Goal: Find contact information: Find contact information

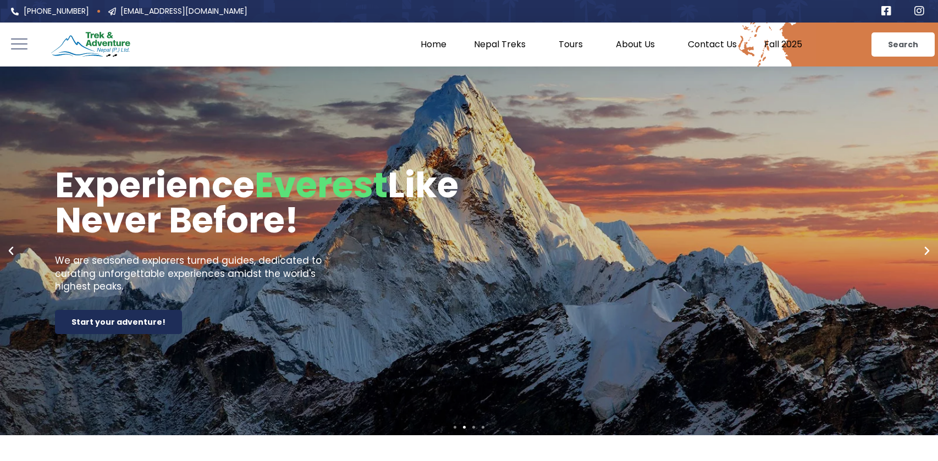
click at [346, 247] on link "Experience Everest Like Never Before! We are seasoned explorers turned guides, …" at bounding box center [469, 251] width 938 height 369
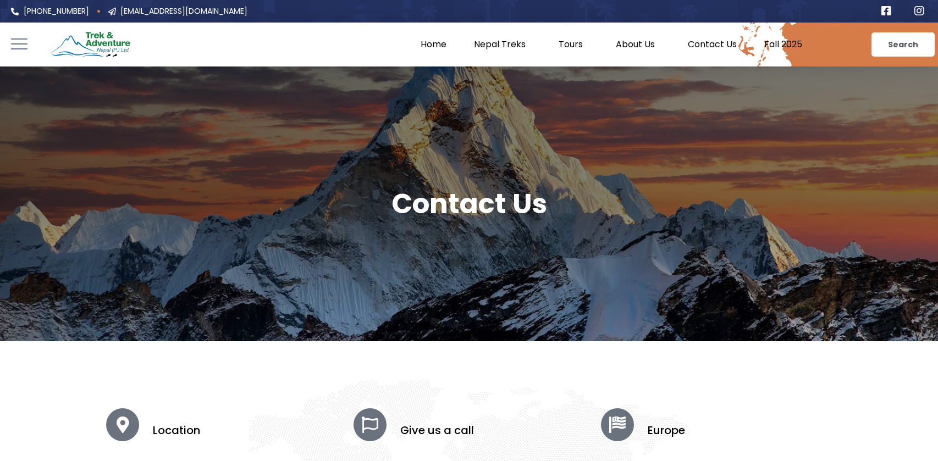
click at [706, 43] on link "Contact Us" at bounding box center [712, 44] width 76 height 11
click at [234, 235] on e-page-transition at bounding box center [469, 230] width 938 height 461
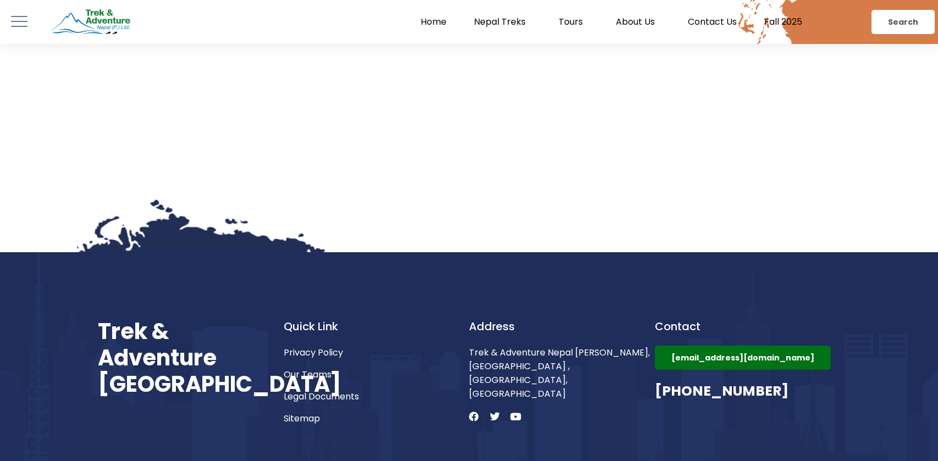
scroll to position [1266, 0]
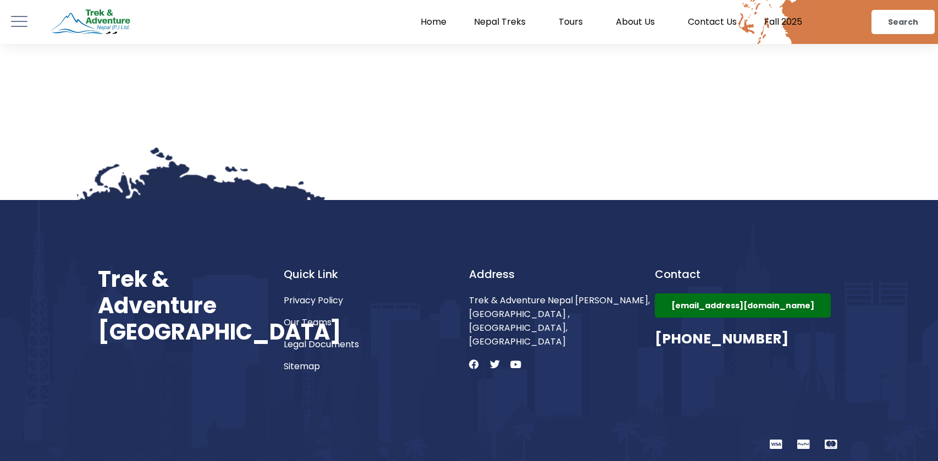
click at [539, 313] on span "Trek & Adventure Nepal [PERSON_NAME], [GEOGRAPHIC_DATA] ,[GEOGRAPHIC_DATA], [GE…" at bounding box center [562, 321] width 186 height 55
click at [537, 317] on span "Trek & Adventure Nepal [PERSON_NAME], [GEOGRAPHIC_DATA] ,[GEOGRAPHIC_DATA], [GE…" at bounding box center [562, 321] width 186 height 55
click at [533, 331] on div "Address Trek & Adventure Nepal keshar mahal, Thamel ,Kathmandu, Nepal Facebook …" at bounding box center [562, 319] width 186 height 107
click at [532, 320] on span "Trek & Adventure Nepal [PERSON_NAME], [GEOGRAPHIC_DATA] ,[GEOGRAPHIC_DATA], [GE…" at bounding box center [562, 321] width 186 height 55
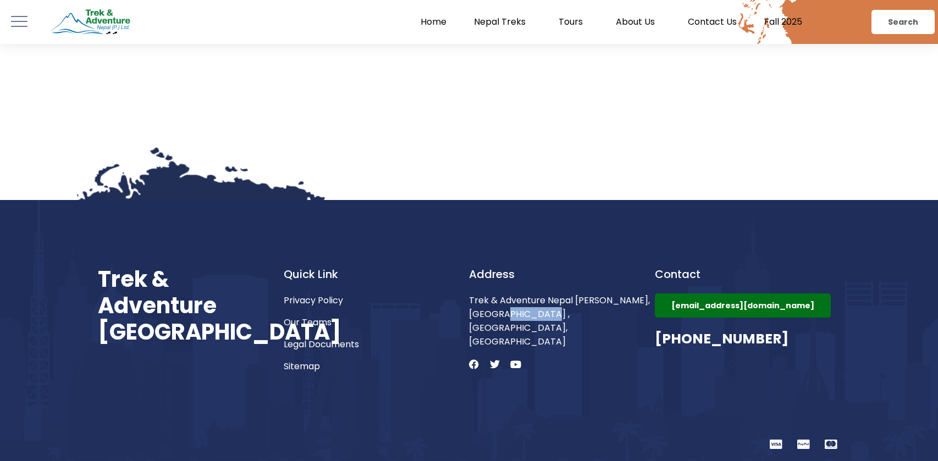
click at [532, 319] on span "Trek & Adventure Nepal [PERSON_NAME], [GEOGRAPHIC_DATA] ,[GEOGRAPHIC_DATA], [GE…" at bounding box center [562, 321] width 186 height 55
copy span "Kathmandu"
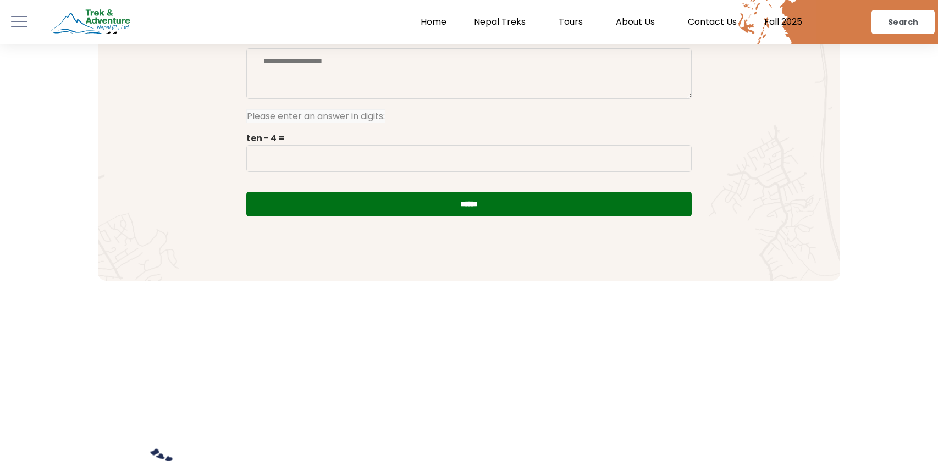
scroll to position [288, 0]
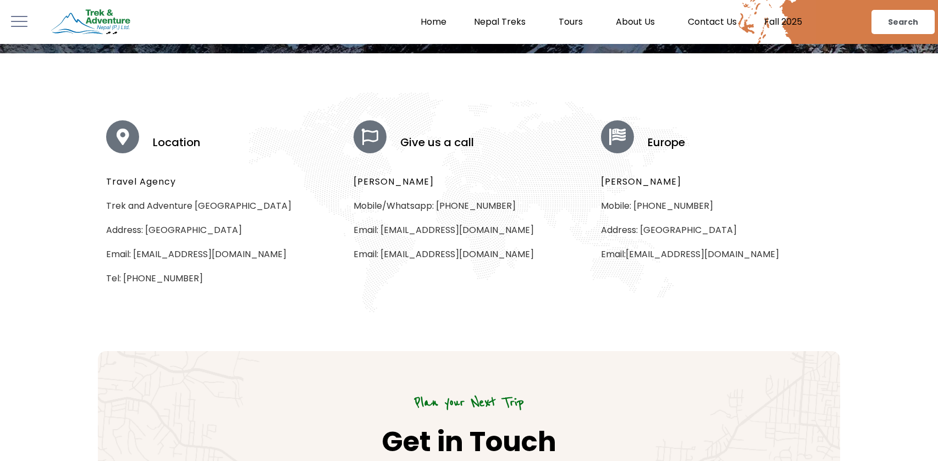
click at [382, 351] on div at bounding box center [469, 202] width 938 height 298
drag, startPoint x: 153, startPoint y: 224, endPoint x: 164, endPoint y: 238, distance: 17.6
click at [177, 236] on p "Address: Wak bajra Marg, Thamel, Kathmandu 44600, Nepal" at bounding box center [221, 230] width 231 height 13
click at [154, 237] on p "Address: Wak bajra Marg, Thamel, Kathmandu 44600, Nepal" at bounding box center [221, 230] width 231 height 13
drag, startPoint x: 146, startPoint y: 229, endPoint x: 220, endPoint y: 235, distance: 74.5
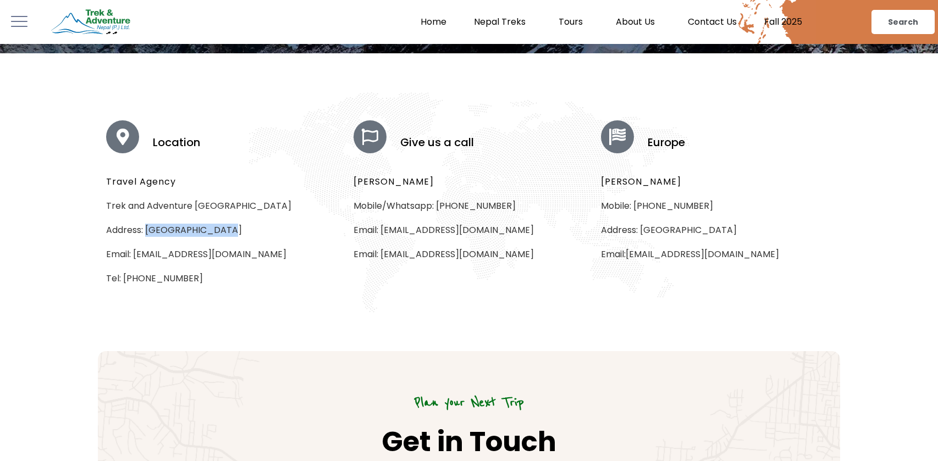
click at [220, 235] on p "Address: Wak bajra Marg, Thamel, Kathmandu 44600, Nepal" at bounding box center [221, 230] width 231 height 13
copy p "Wak bajra Marg,"
click at [271, 413] on h6 "Plan your Next Trip" at bounding box center [468, 402] width 665 height 25
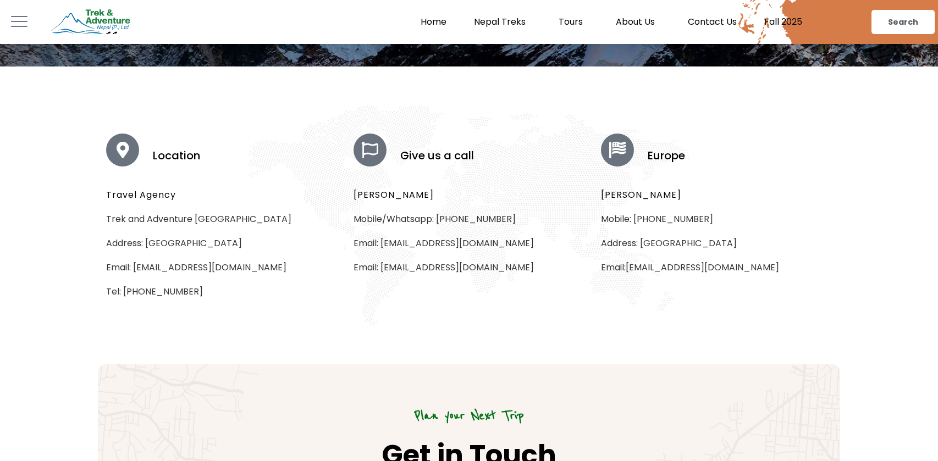
scroll to position [96, 0]
